Goal: Use online tool/utility

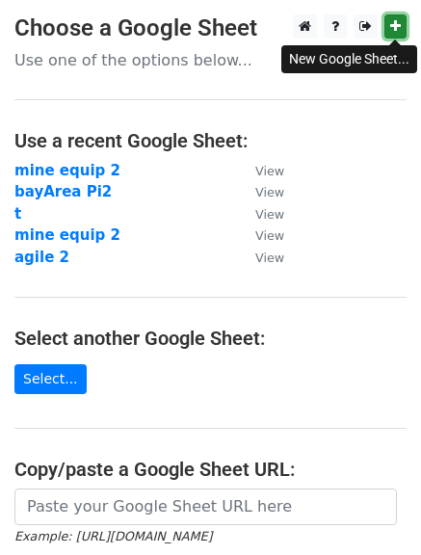
click at [393, 21] on icon at bounding box center [395, 25] width 11 height 13
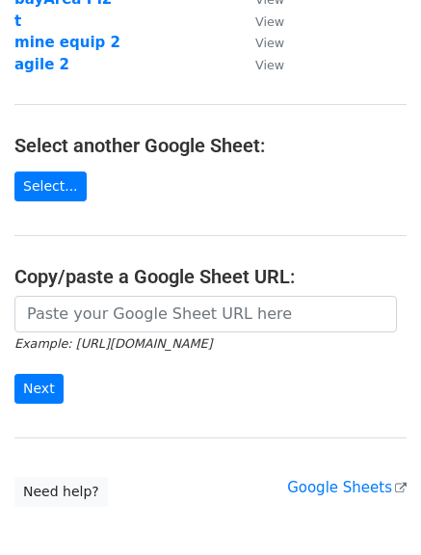
scroll to position [198, 0]
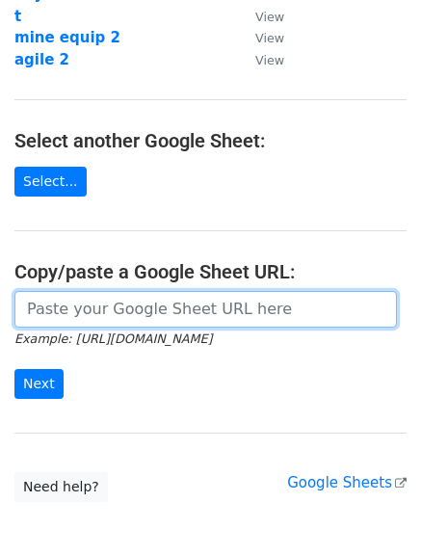
click at [252, 305] on input "url" at bounding box center [205, 309] width 383 height 37
paste input "https://docs.google.com/spreadsheets/d/1b76buhlMX2DK_iaBssdPFyyrYsoDgntXBWmfdZY…"
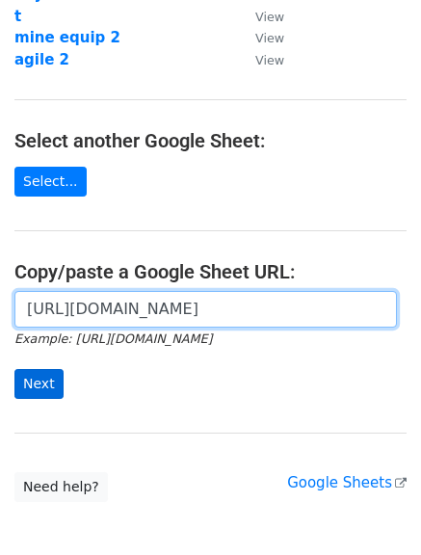
type input "https://docs.google.com/spreadsheets/d/1b76buhlMX2DK_iaBssdPFyyrYsoDgntXBWmfdZY…"
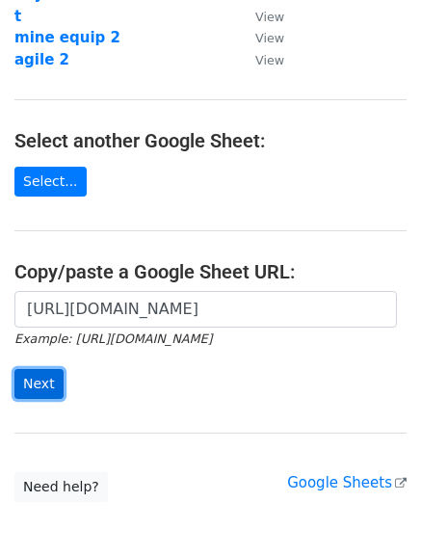
click at [34, 385] on input "Next" at bounding box center [38, 384] width 49 height 30
